Goal: Information Seeking & Learning: Learn about a topic

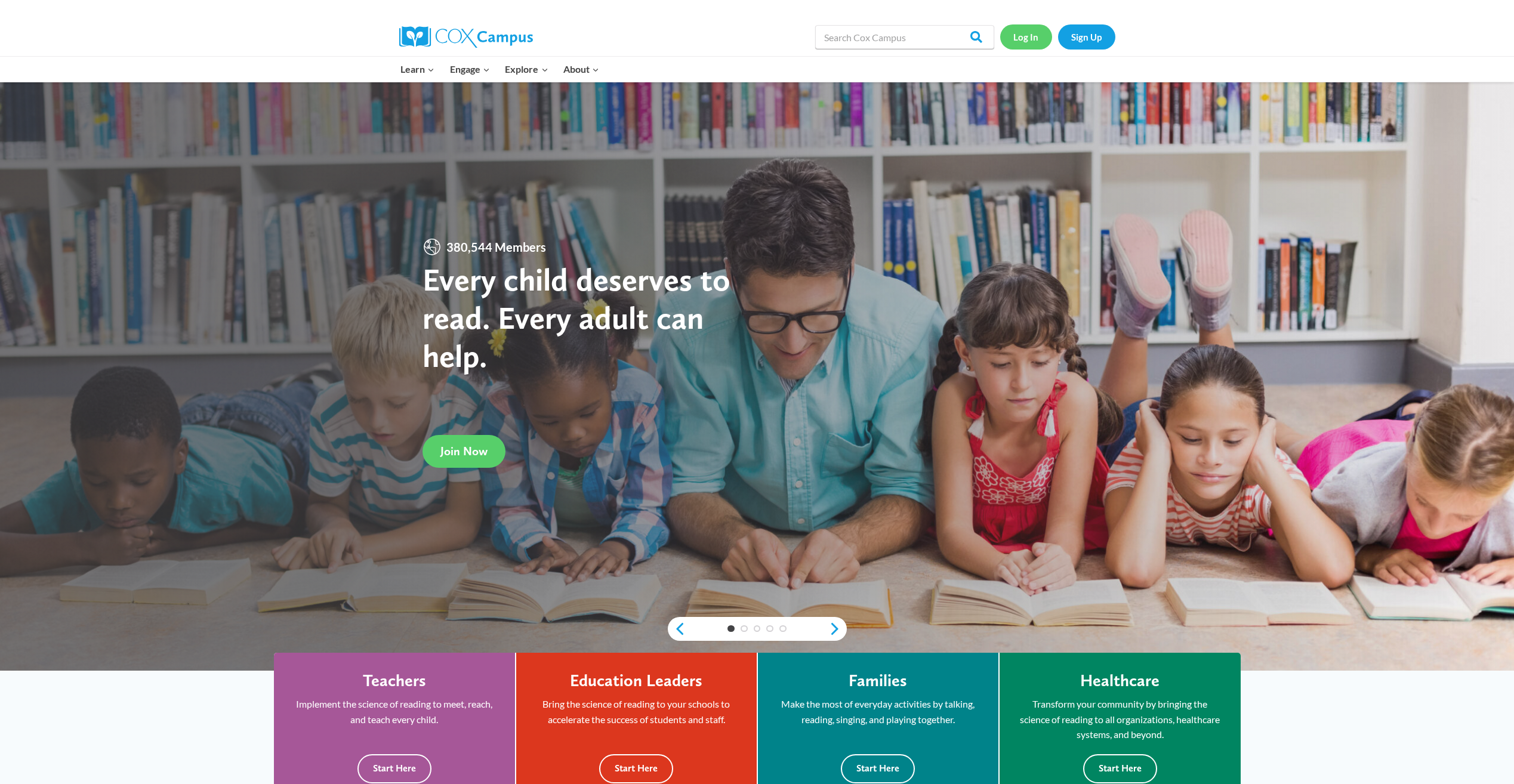
click at [1032, 43] on link "Log In" at bounding box center [1026, 36] width 52 height 24
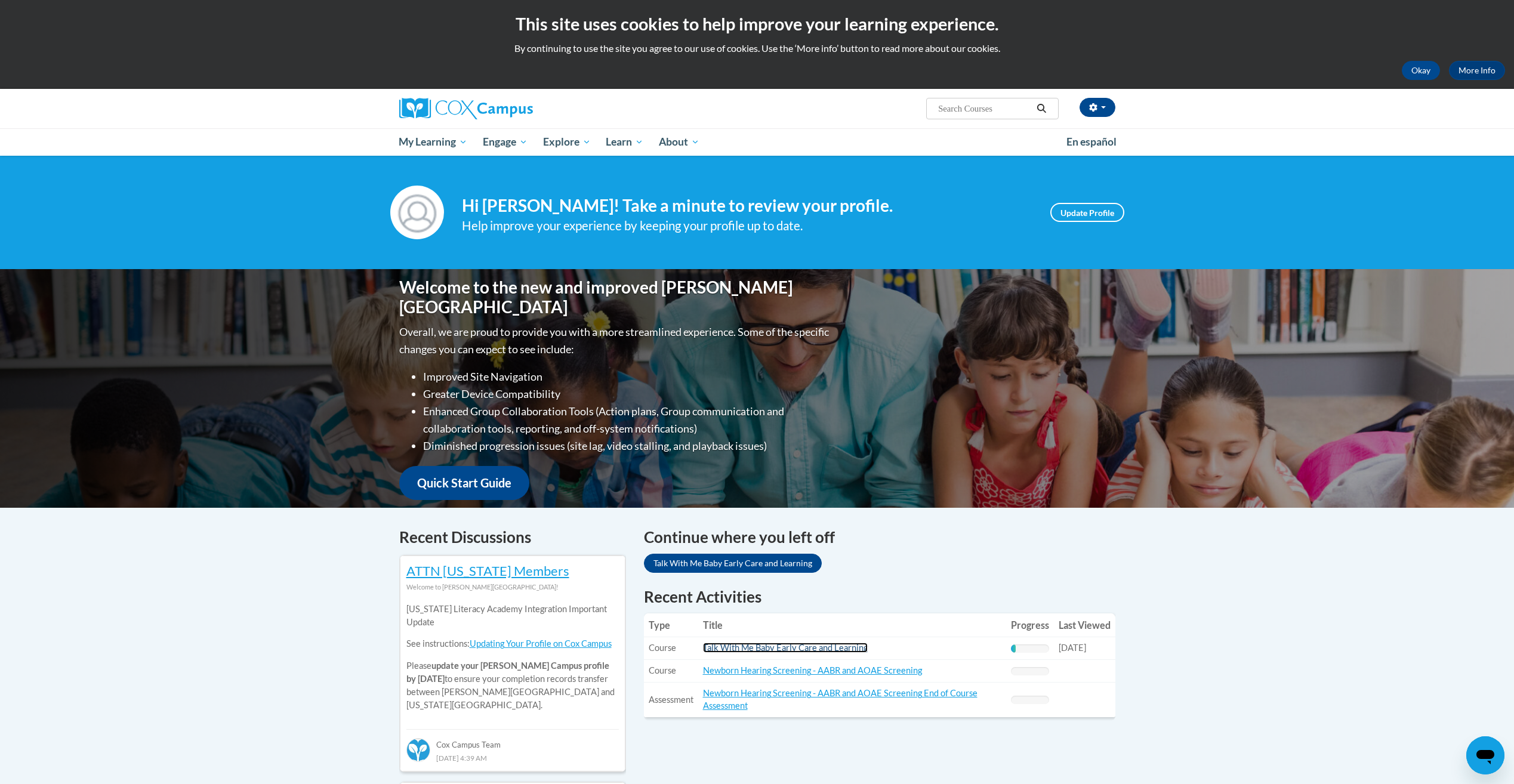
click at [717, 649] on link "Talk With Me Baby Early Care and Learning" at bounding box center [785, 647] width 164 height 10
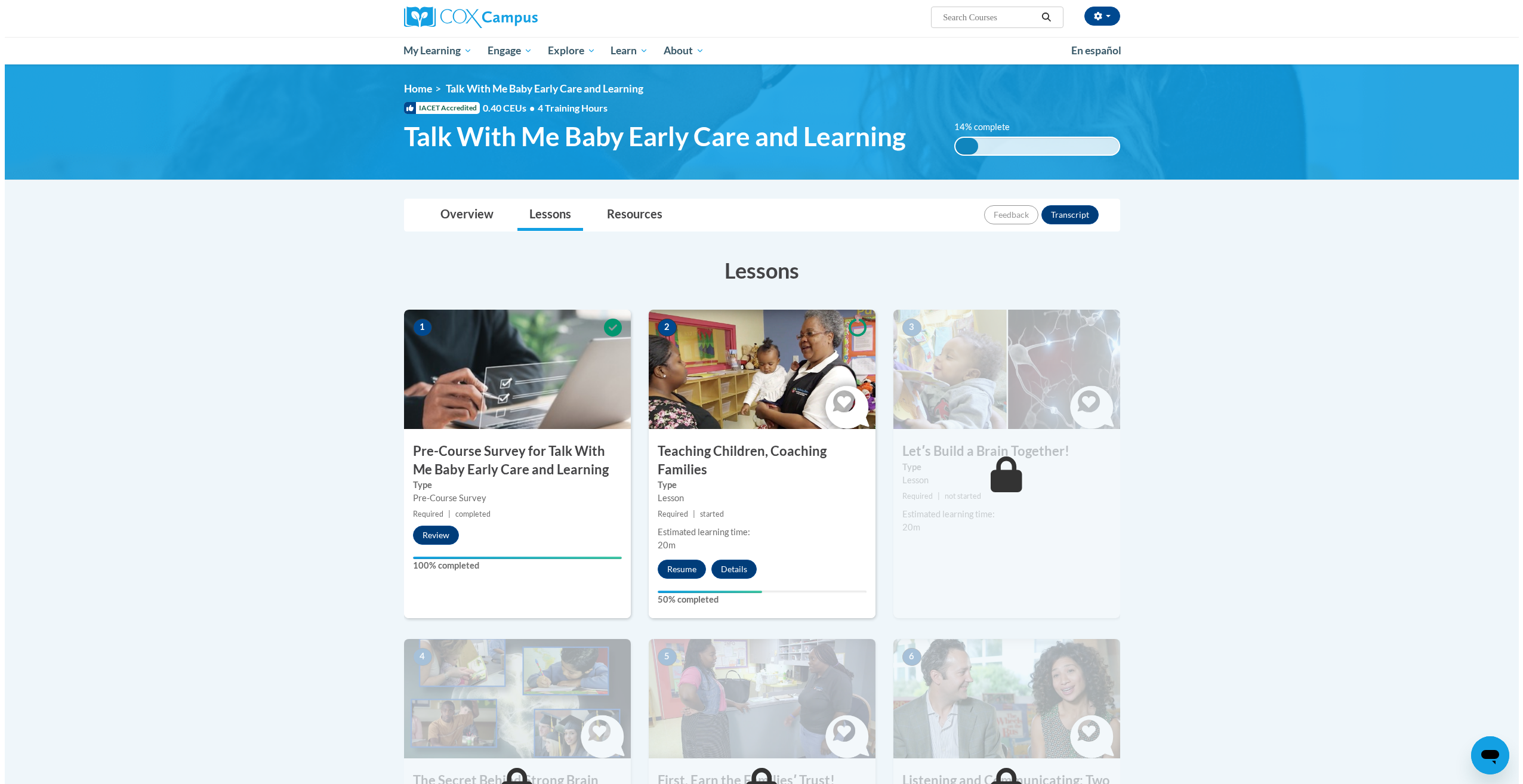
scroll to position [179, 0]
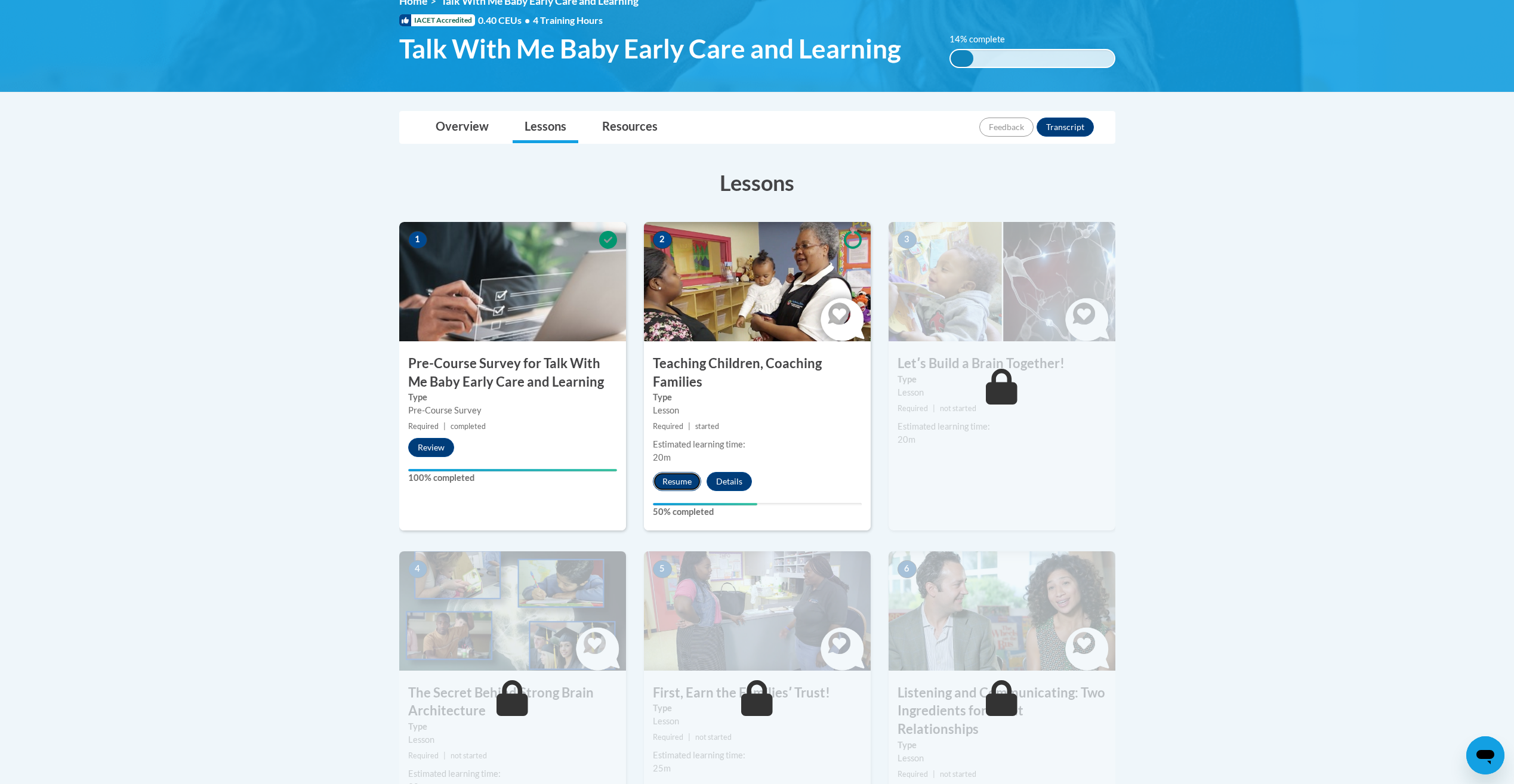
click at [692, 479] on button "Resume" at bounding box center [677, 482] width 49 height 19
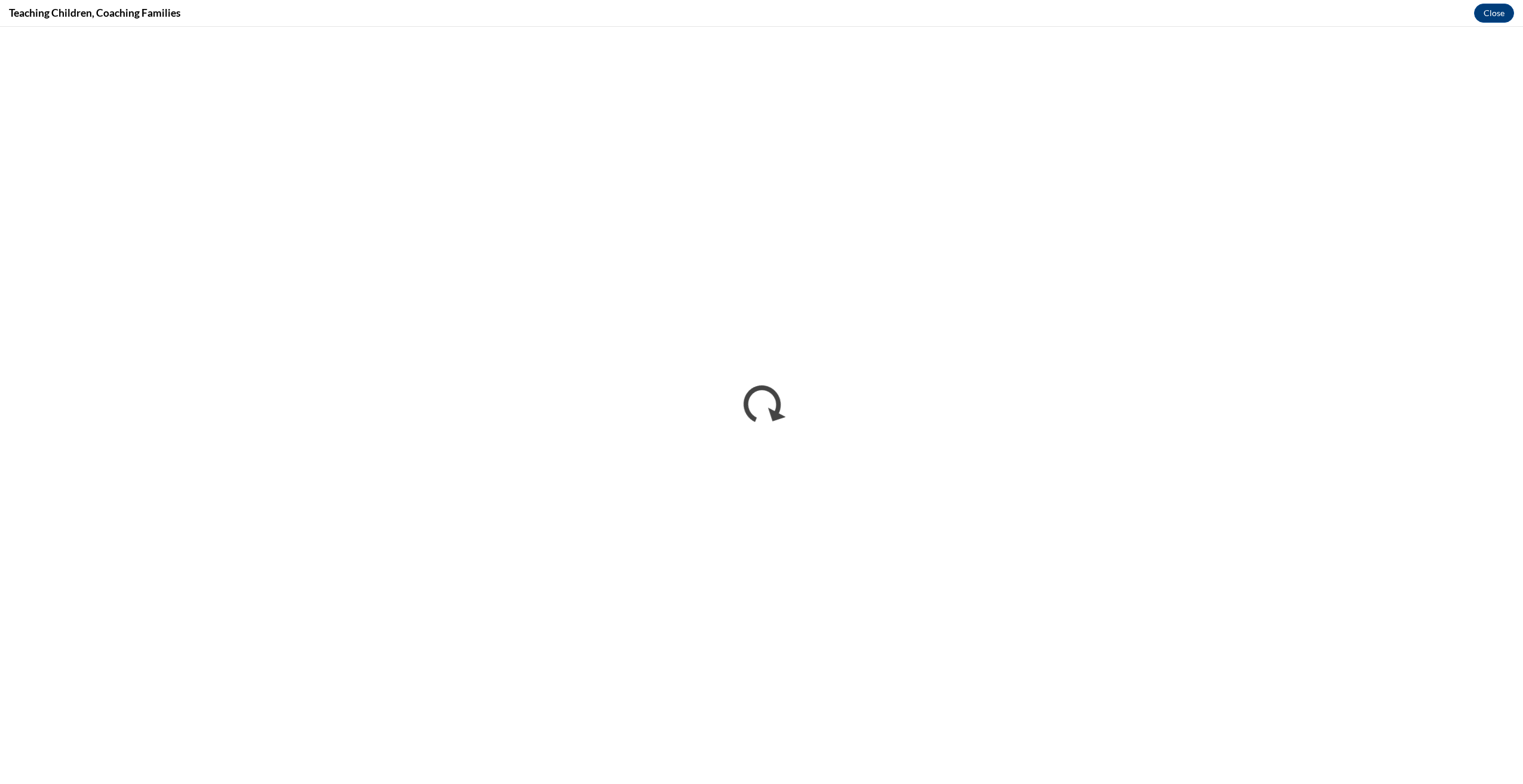
scroll to position [0, 0]
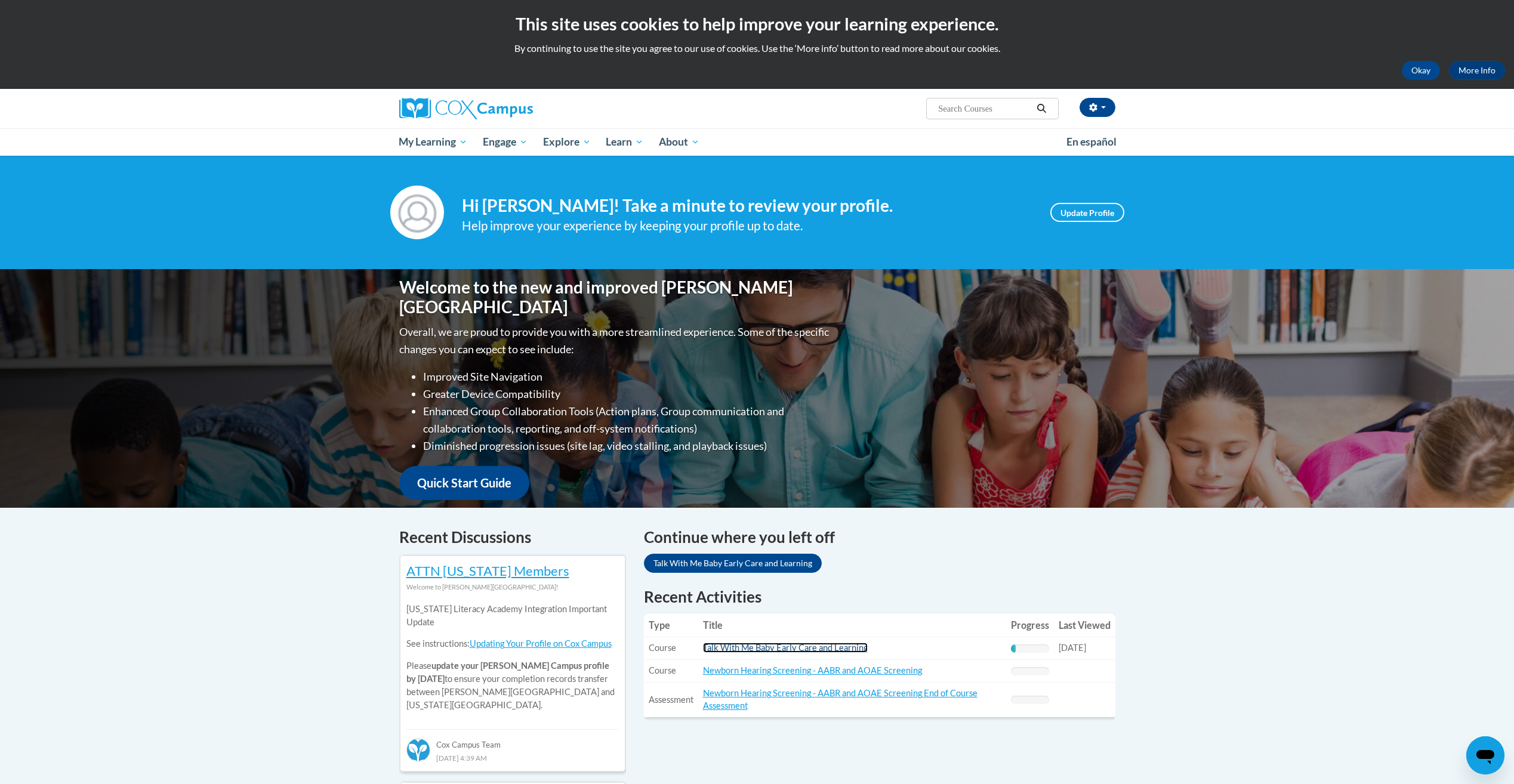
click at [749, 651] on link "Talk With Me Baby Early Care and Learning" at bounding box center [785, 647] width 164 height 10
